Goal: Task Accomplishment & Management: Use online tool/utility

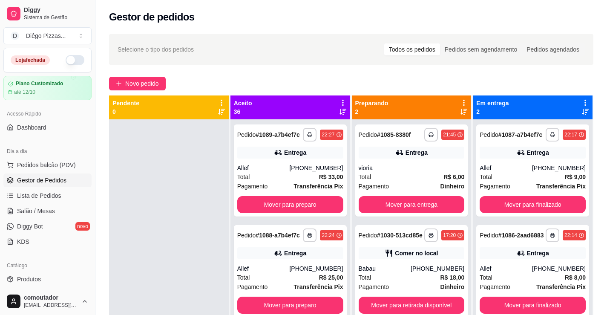
click at [343, 101] on icon at bounding box center [343, 103] width 8 height 8
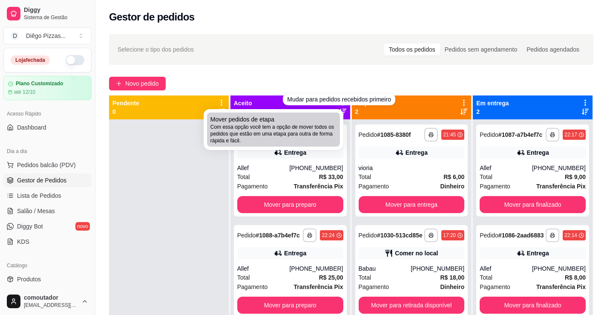
click at [308, 131] on span "Com essa opção você tem a opção de mover todos os pedidos que estão em uma etap…" at bounding box center [273, 133] width 126 height 20
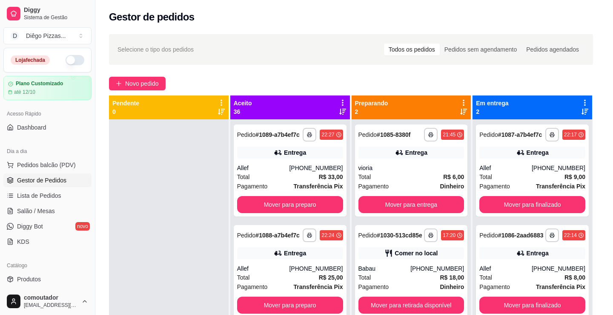
click at [246, 187] on span "Estou ciente de que esta ação será irreverssível e quero mover os pedidos." at bounding box center [313, 180] width 186 height 20
click at [213, 187] on input "Estou ciente de que esta ação será irreverssível e quero mover os pedidos." at bounding box center [210, 185] width 6 height 6
checkbox input "true"
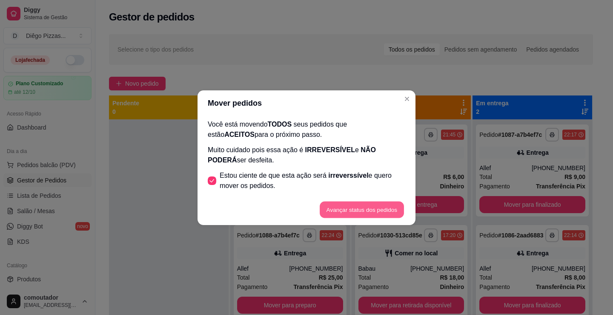
click at [372, 208] on button "Avançar status dos pedidos" at bounding box center [362, 209] width 84 height 17
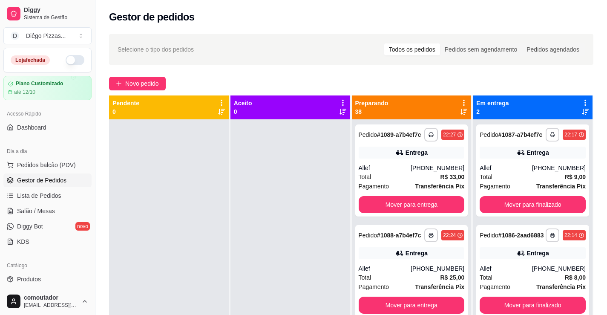
click at [460, 100] on icon at bounding box center [464, 103] width 8 height 8
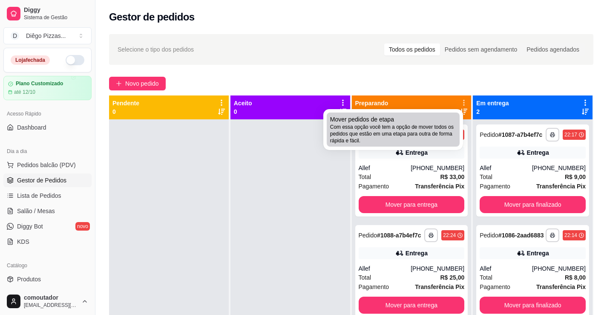
click at [401, 135] on span "Com essa opção você tem a opção de mover todos os pedidos que estão em uma etap…" at bounding box center [393, 133] width 126 height 20
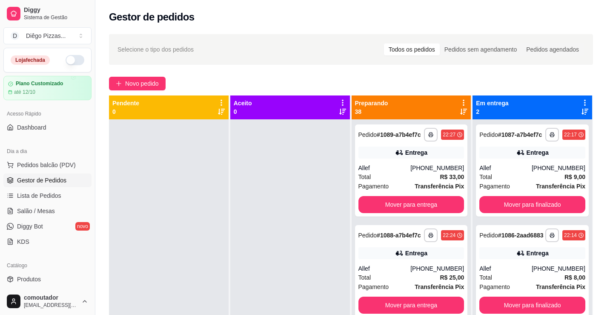
click at [278, 174] on span "Estou ciente de que esta ação será irreverssível e quero mover os pedidos." at bounding box center [313, 180] width 186 height 20
click at [213, 182] on input "Estou ciente de que esta ação será irreverssível e quero mover os pedidos." at bounding box center [210, 185] width 6 height 6
checkbox input "true"
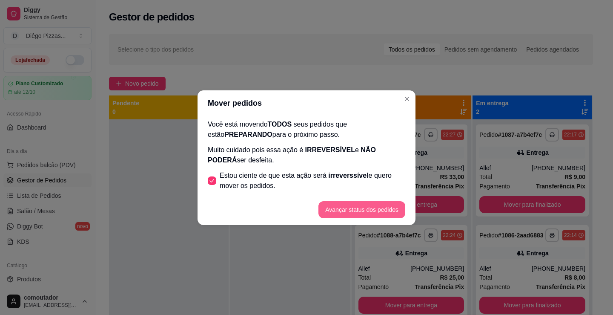
click at [386, 209] on button "Avançar status dos pedidos" at bounding box center [361, 209] width 87 height 17
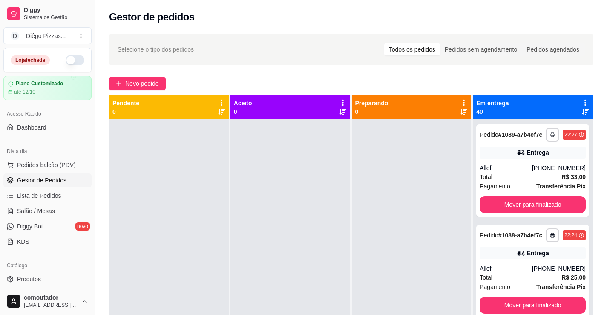
click at [581, 99] on icon at bounding box center [585, 103] width 8 height 8
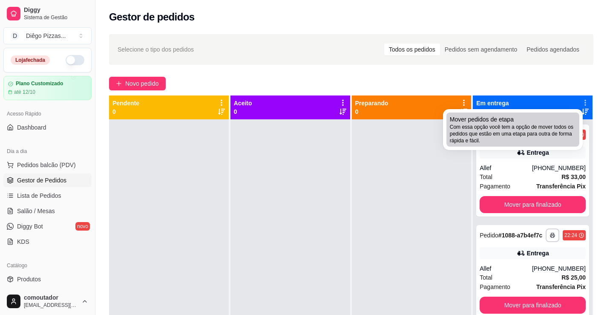
click at [536, 133] on span "Com essa opção você tem a opção de mover todos os pedidos que estão em uma etap…" at bounding box center [513, 133] width 126 height 20
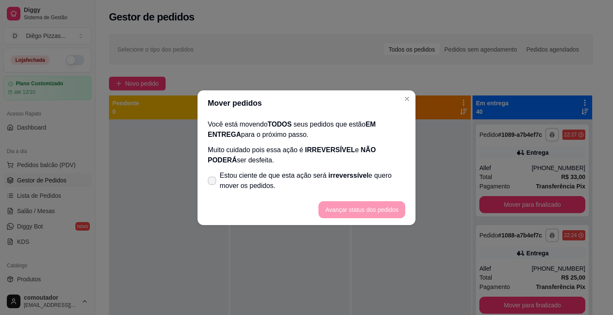
click at [378, 177] on span "Estou ciente de que esta ação será irreverssível e quero mover os pedidos." at bounding box center [313, 180] width 186 height 20
click at [213, 182] on input "Estou ciente de que esta ação será irreverssível e quero mover os pedidos." at bounding box center [210, 185] width 6 height 6
checkbox input "true"
click at [362, 209] on button "Avançar status dos pedidos" at bounding box center [361, 209] width 87 height 17
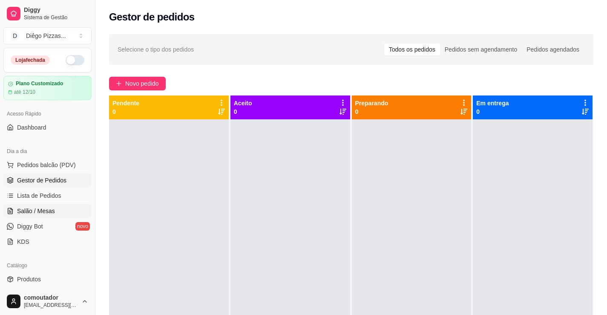
click at [42, 210] on span "Salão / Mesas" at bounding box center [36, 210] width 38 height 9
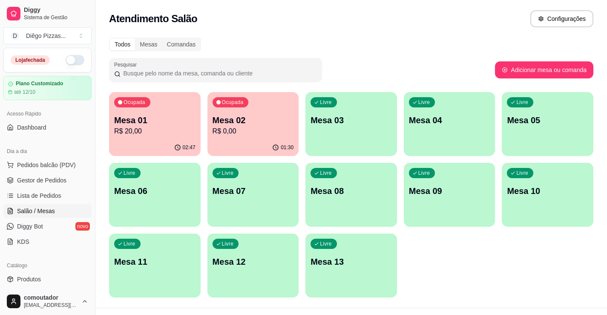
click at [157, 141] on div "02:47" at bounding box center [155, 147] width 92 height 17
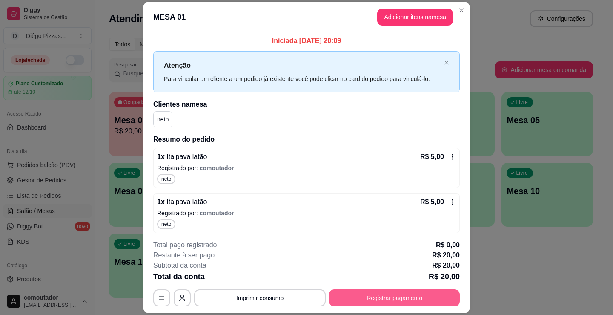
click at [379, 297] on button "Registrar pagamento" at bounding box center [394, 297] width 131 height 17
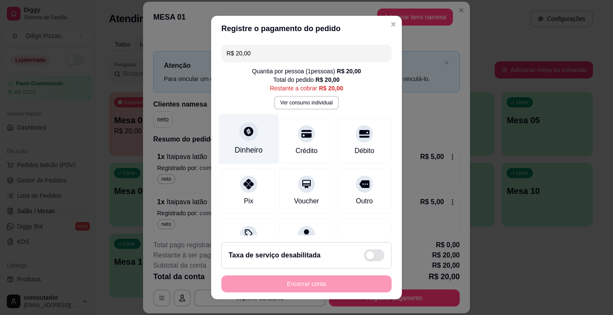
drag, startPoint x: 229, startPoint y: 140, endPoint x: 233, endPoint y: 140, distance: 4.3
click at [233, 140] on div "Dinheiro" at bounding box center [249, 139] width 60 height 50
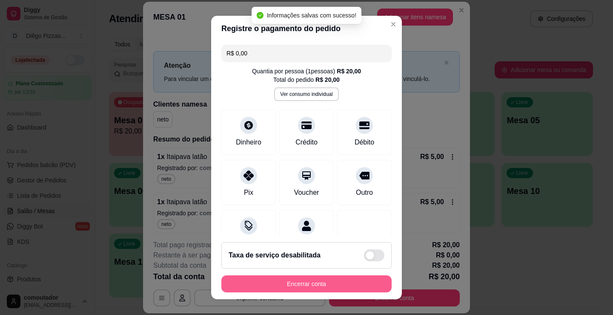
type input "R$ 0,00"
click at [335, 285] on button "Encerrar conta" at bounding box center [306, 283] width 170 height 17
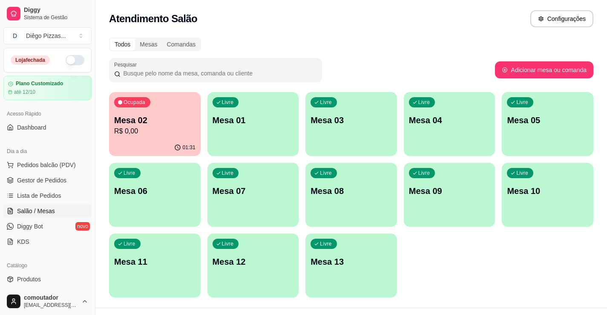
click at [166, 111] on div "Ocupada Mesa 02 R$ 0,00" at bounding box center [155, 115] width 92 height 47
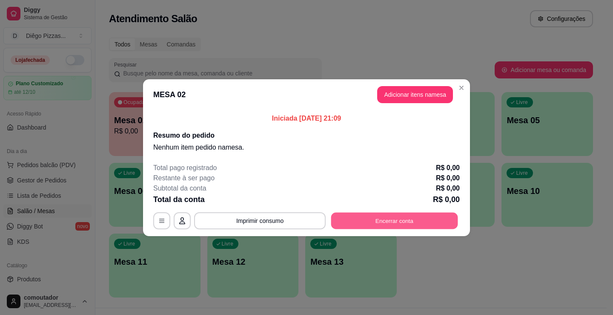
click at [369, 219] on button "Encerrar conta" at bounding box center [394, 220] width 127 height 17
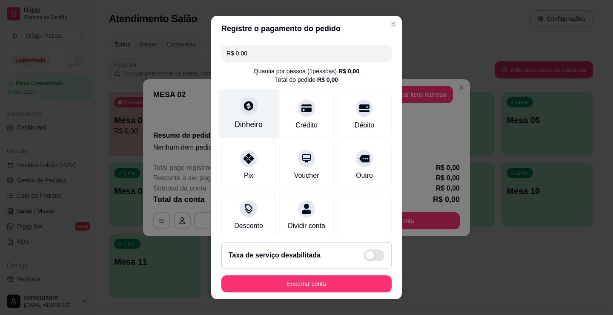
click at [244, 115] on div at bounding box center [248, 105] width 19 height 19
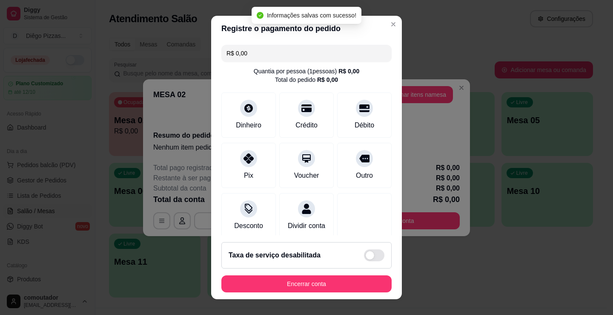
click at [332, 273] on footer "Taxa de serviço desabilitada Encerrar conta" at bounding box center [306, 267] width 191 height 64
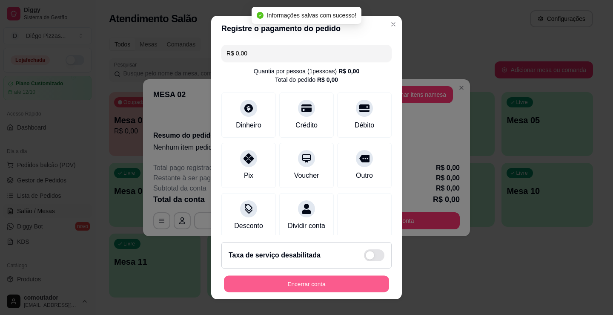
click at [332, 281] on button "Encerrar conta" at bounding box center [306, 283] width 165 height 17
